Goal: Information Seeking & Learning: Learn about a topic

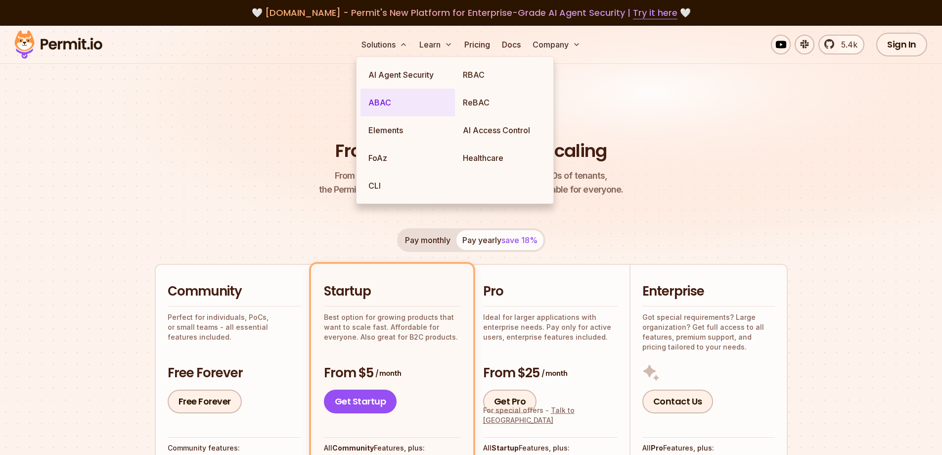
click at [388, 100] on link "ABAC" at bounding box center [408, 103] width 94 height 28
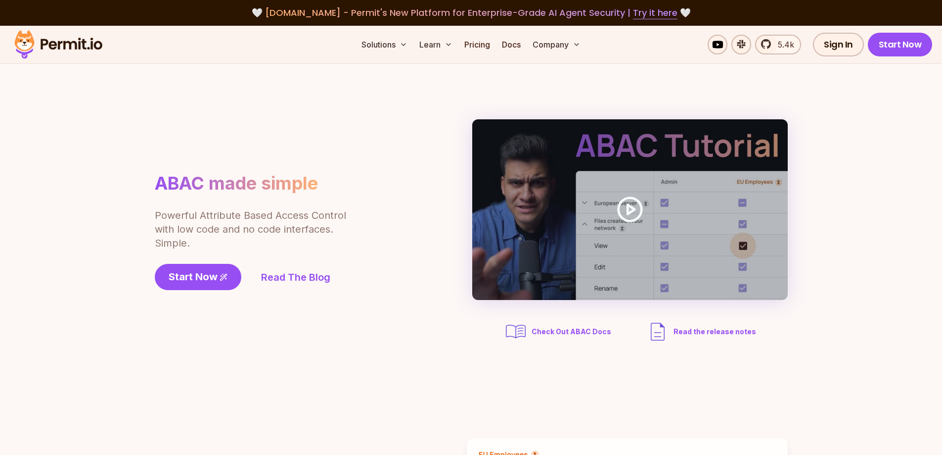
scroll to position [398, 0]
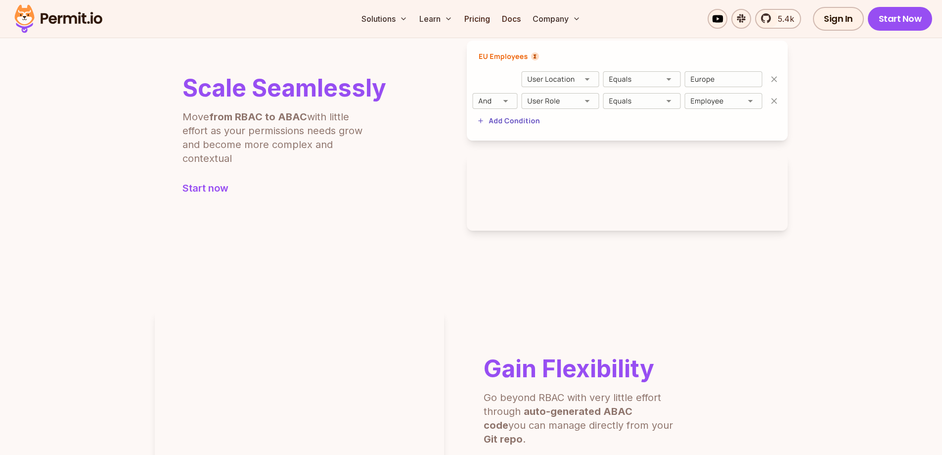
click at [593, 84] on img at bounding box center [627, 91] width 321 height 100
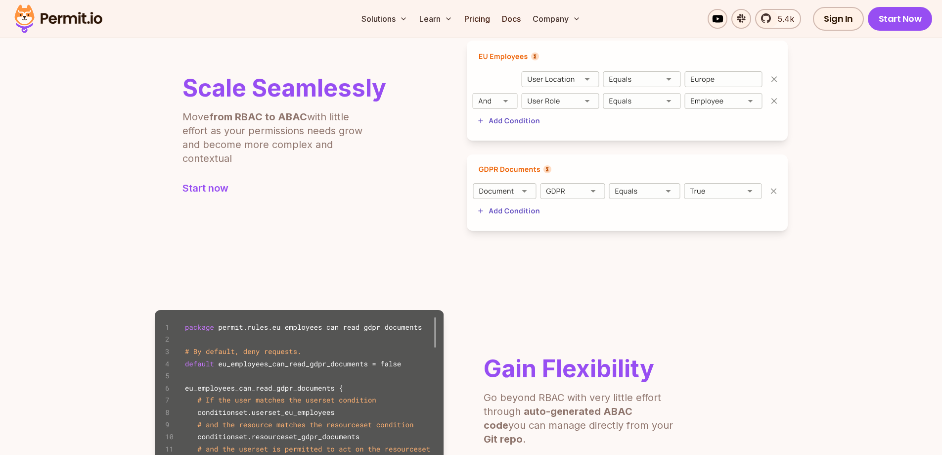
click at [577, 80] on img at bounding box center [627, 91] width 321 height 100
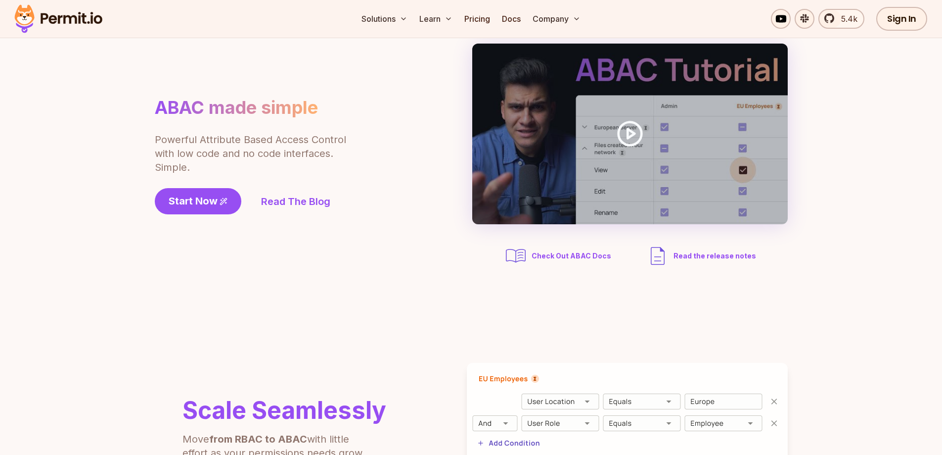
scroll to position [61, 0]
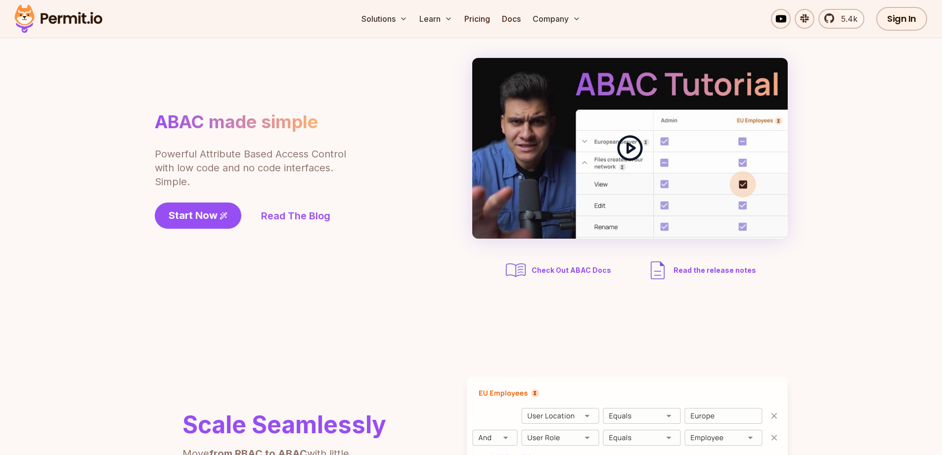
click at [627, 140] on icon at bounding box center [630, 148] width 28 height 28
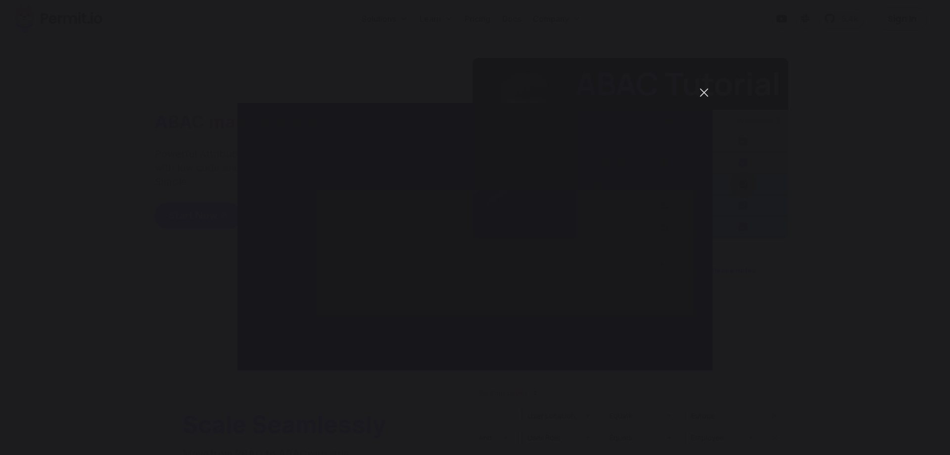
click at [704, 91] on button "You can close this modal content with the ESC key" at bounding box center [704, 92] width 17 height 17
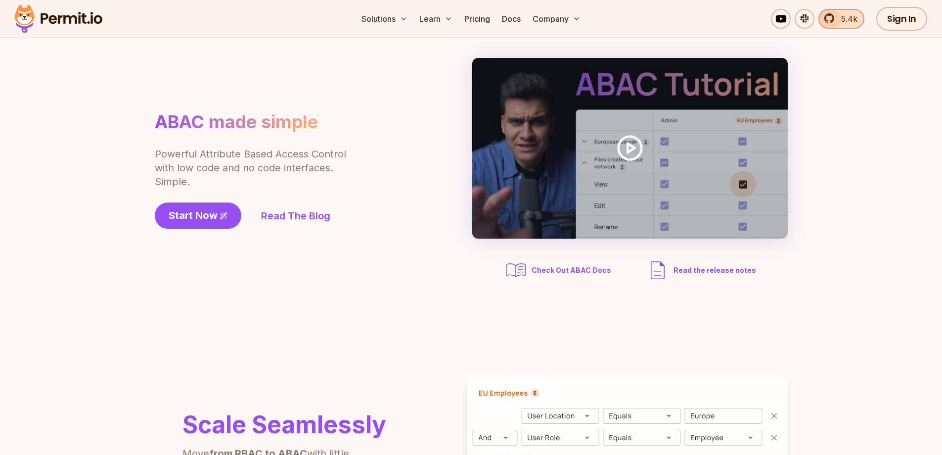
click at [846, 13] on span "5.4k" at bounding box center [847, 19] width 22 height 12
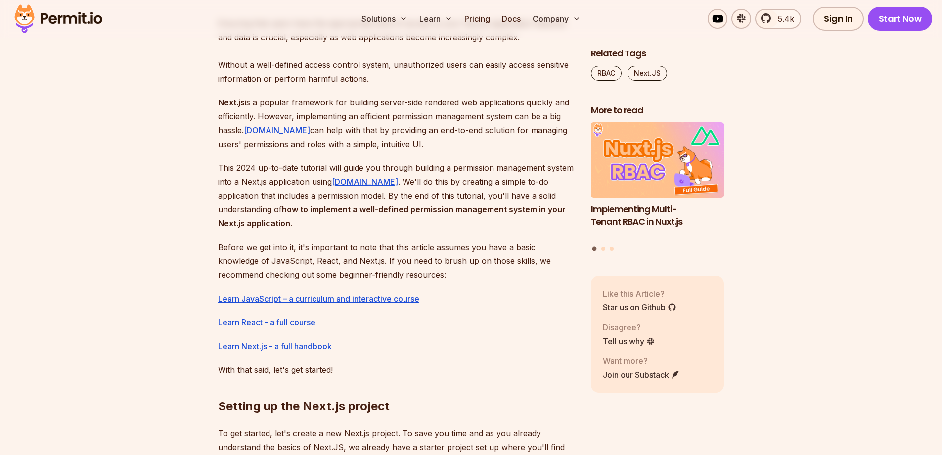
scroll to position [620, 0]
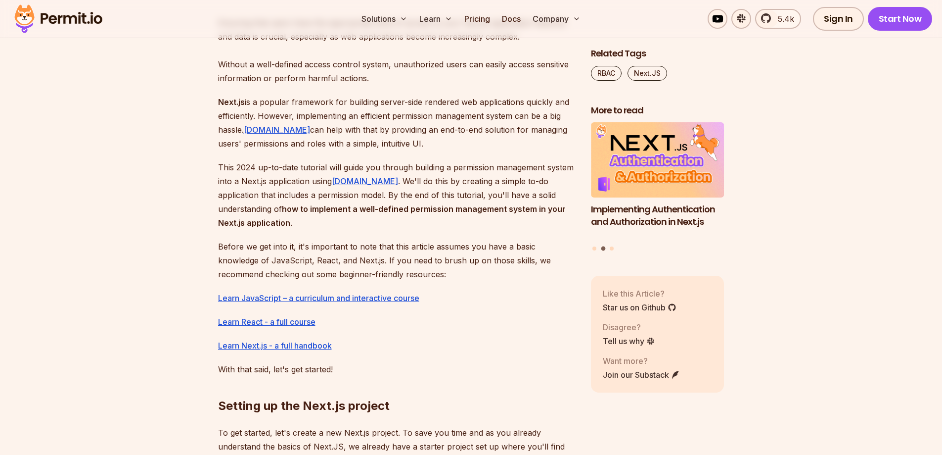
click at [442, 403] on h2 "Setting up the Next.js project" at bounding box center [396, 385] width 357 height 55
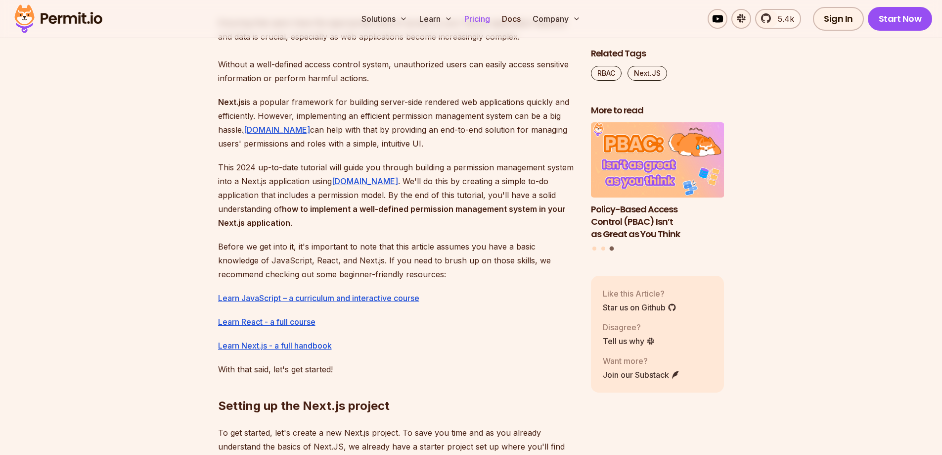
click at [477, 19] on link "Pricing" at bounding box center [478, 19] width 34 height 20
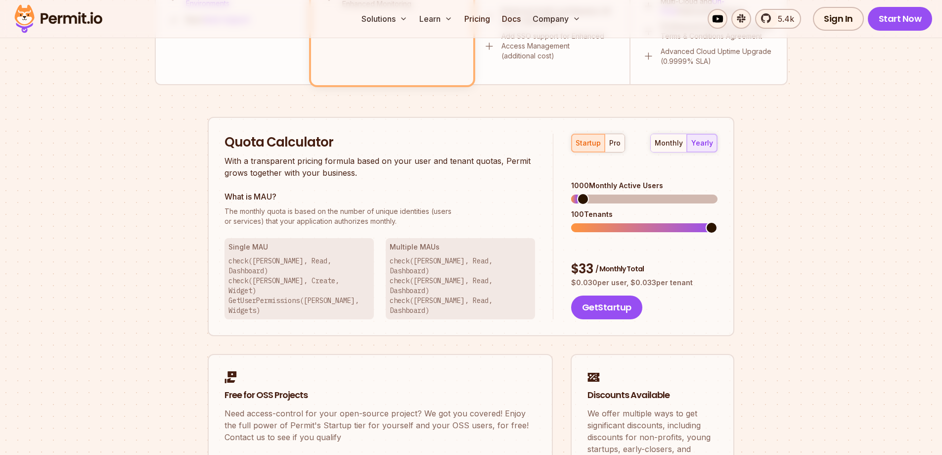
scroll to position [574, 0]
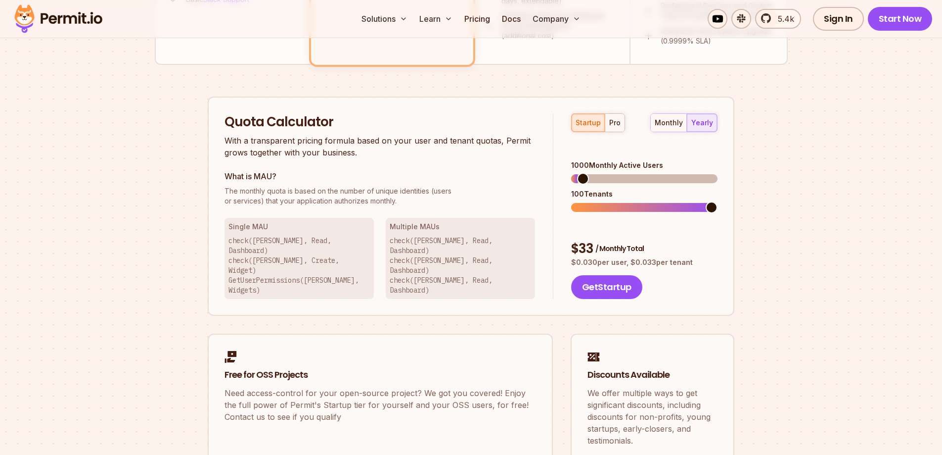
click at [265, 174] on h3 "What is MAU?" at bounding box center [380, 176] width 311 height 12
click at [331, 174] on h3 "What is MAU?" at bounding box center [380, 176] width 311 height 12
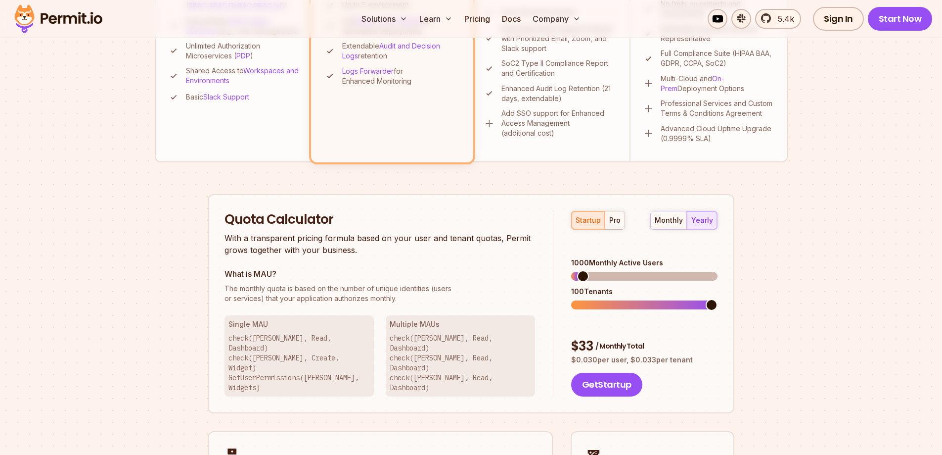
scroll to position [475, 0]
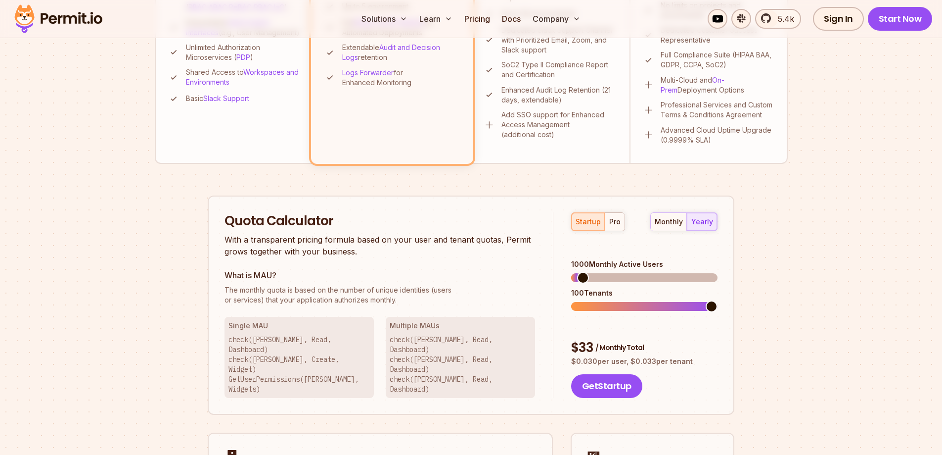
click at [699, 223] on div "monthly yearly" at bounding box center [684, 221] width 67 height 19
click at [665, 222] on div "monthly" at bounding box center [669, 222] width 28 height 10
click at [615, 222] on div "pro" at bounding box center [614, 222] width 11 height 10
